Goal: Transaction & Acquisition: Purchase product/service

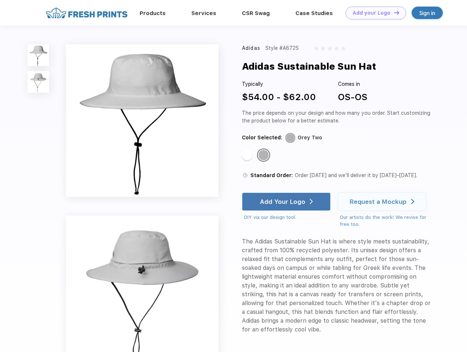
click at [373, 13] on link "Add your Logo Design Tool" at bounding box center [376, 13] width 61 height 13
click at [0, 0] on div "Design Tool" at bounding box center [0, 0] width 0 height 0
click at [394, 12] on link "Add your Logo Design Tool" at bounding box center [376, 13] width 61 height 13
click at [39, 55] on img at bounding box center [39, 55] width 22 height 22
click at [39, 82] on img at bounding box center [39, 82] width 22 height 22
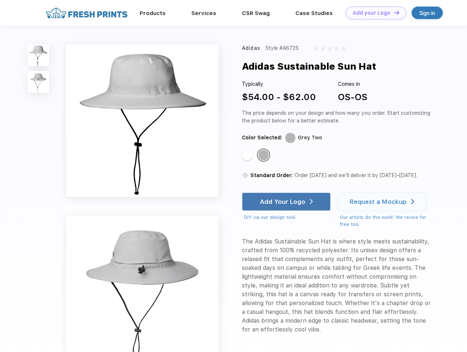
click at [248, 156] on div "Standard Color" at bounding box center [247, 155] width 10 height 10
click at [264, 156] on div "Standard Color" at bounding box center [264, 155] width 10 height 10
click at [287, 202] on div "Add Your Logo" at bounding box center [282, 201] width 45 height 7
click at [383, 202] on div "Request a Mockup" at bounding box center [378, 201] width 57 height 7
